Goal: Task Accomplishment & Management: Manage account settings

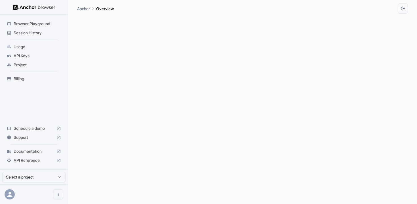
click at [29, 57] on span "API Keys" at bounding box center [37, 56] width 47 height 6
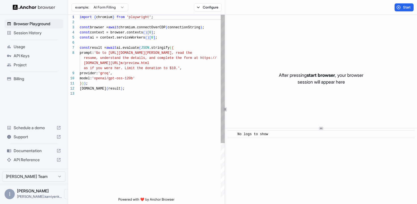
scroll to position [36, 0]
click at [23, 53] on span "API Keys" at bounding box center [37, 56] width 47 height 6
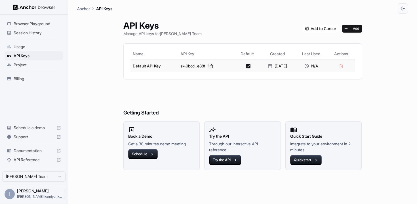
click at [209, 67] on button at bounding box center [210, 66] width 7 height 7
